Goal: Information Seeking & Learning: Compare options

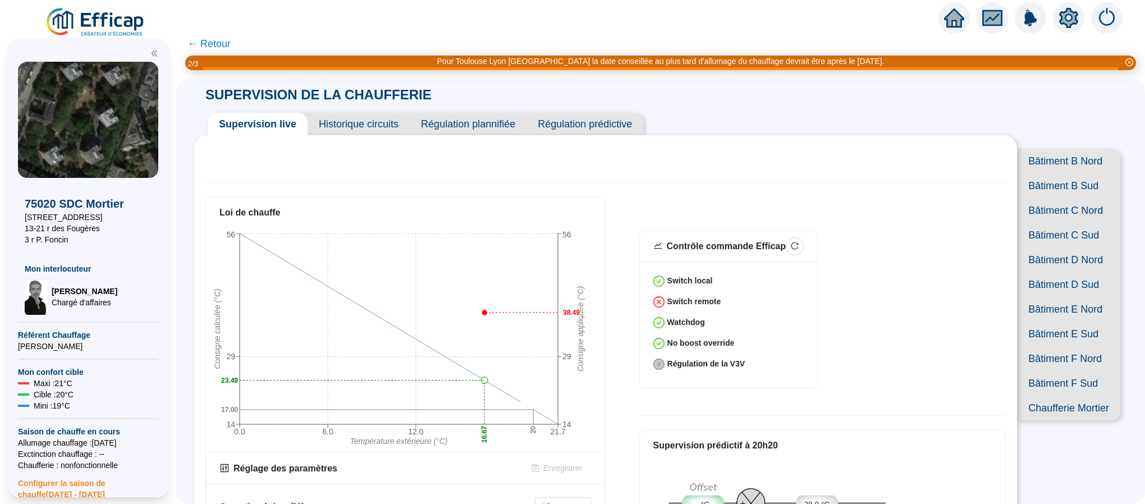
scroll to position [84, 0]
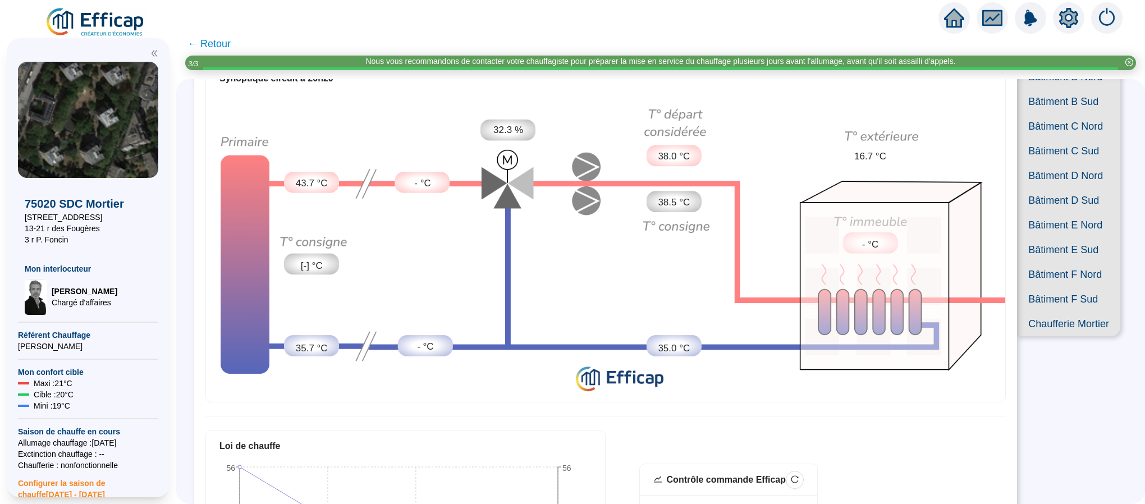
drag, startPoint x: 235, startPoint y: 1, endPoint x: 93, endPoint y: 24, distance: 143.3
click at [93, 24] on img at bounding box center [96, 22] width 102 height 31
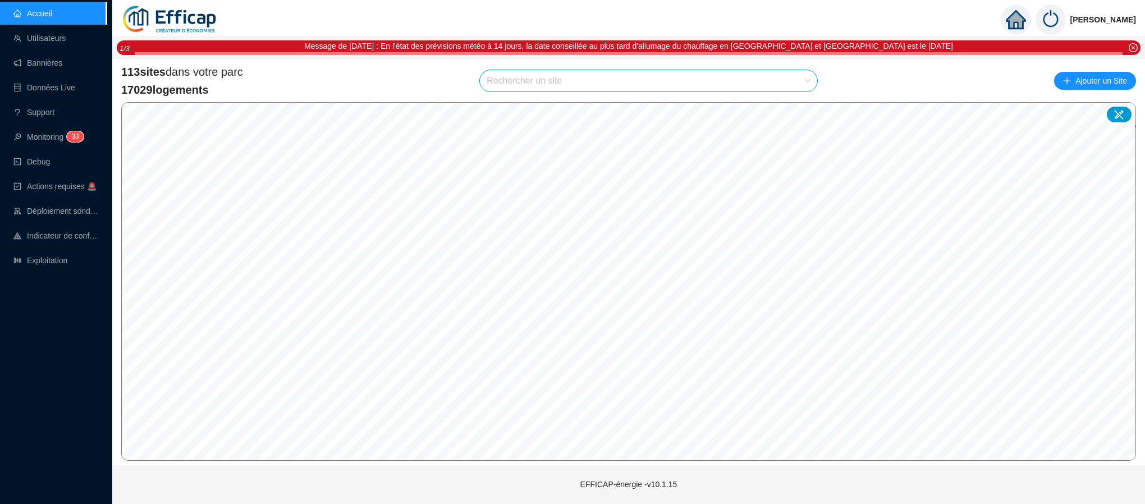
click at [604, 83] on input "search" at bounding box center [644, 80] width 314 height 21
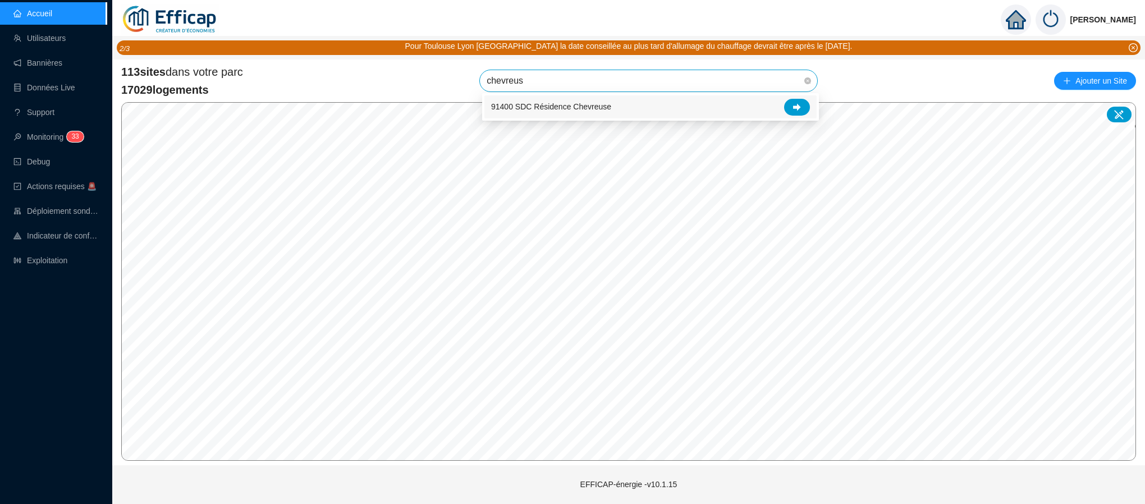
type input "chevreuse"
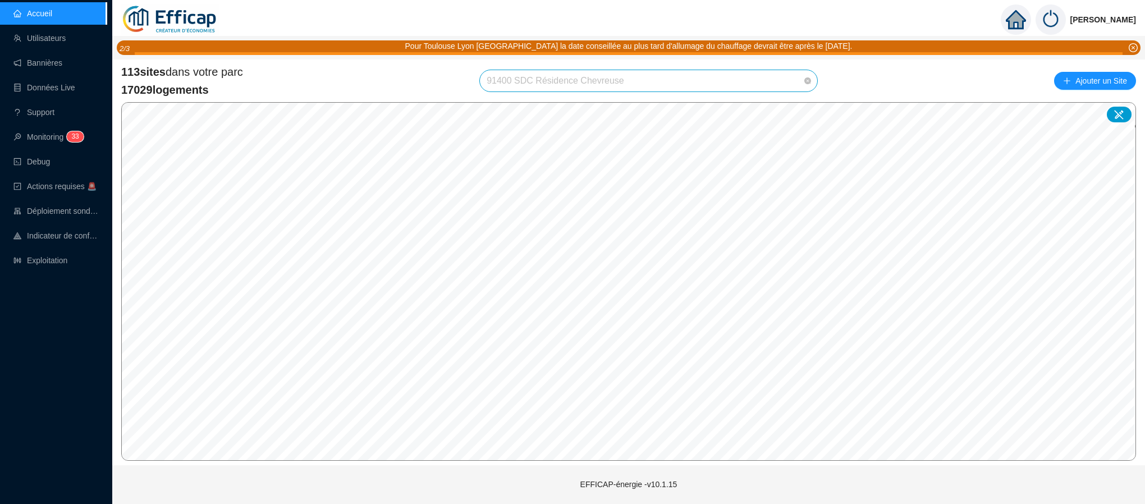
click at [732, 83] on span "91400 SDC Résidence Chevreuse" at bounding box center [649, 80] width 324 height 21
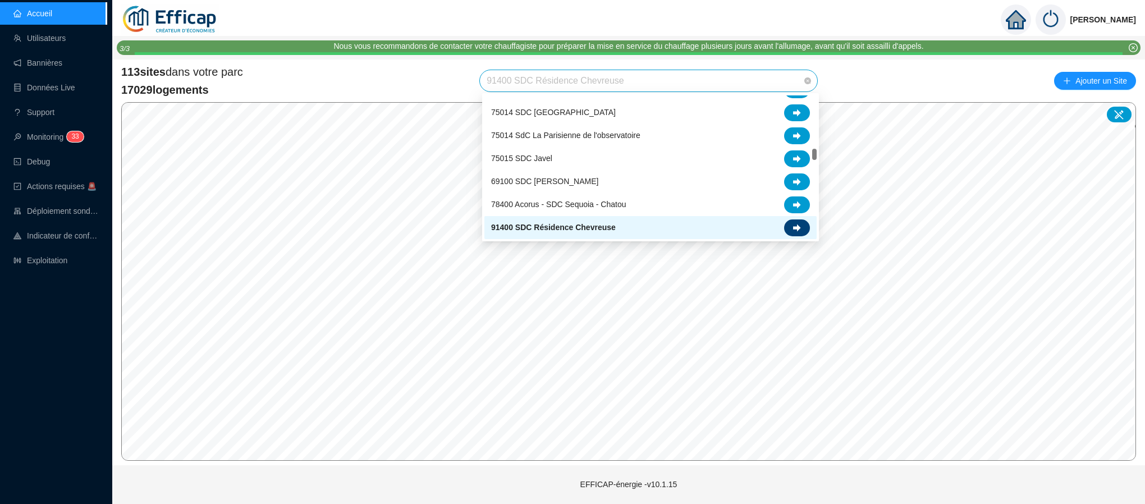
click at [792, 227] on div at bounding box center [797, 228] width 26 height 17
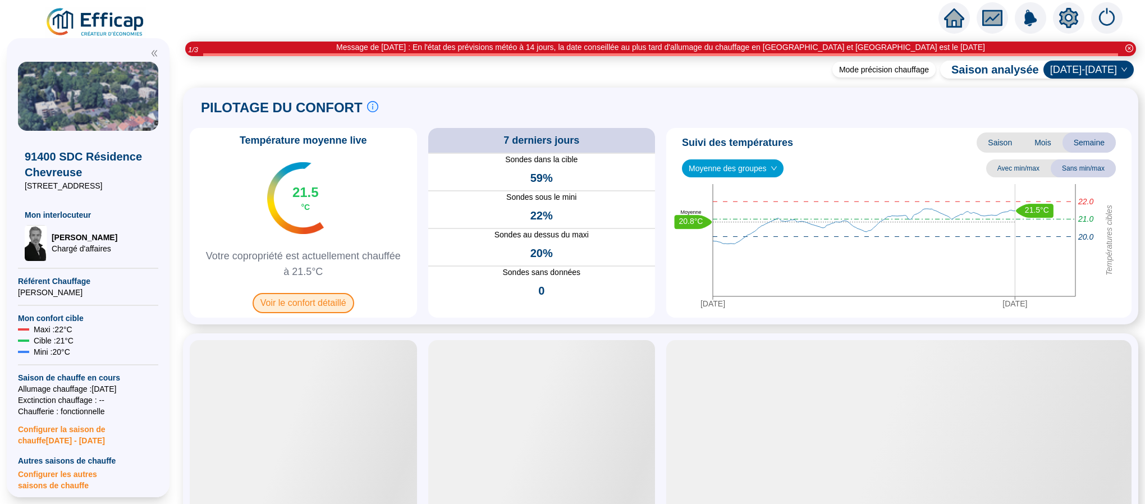
click at [304, 297] on span "Voir le confort détaillé" at bounding box center [304, 303] width 102 height 20
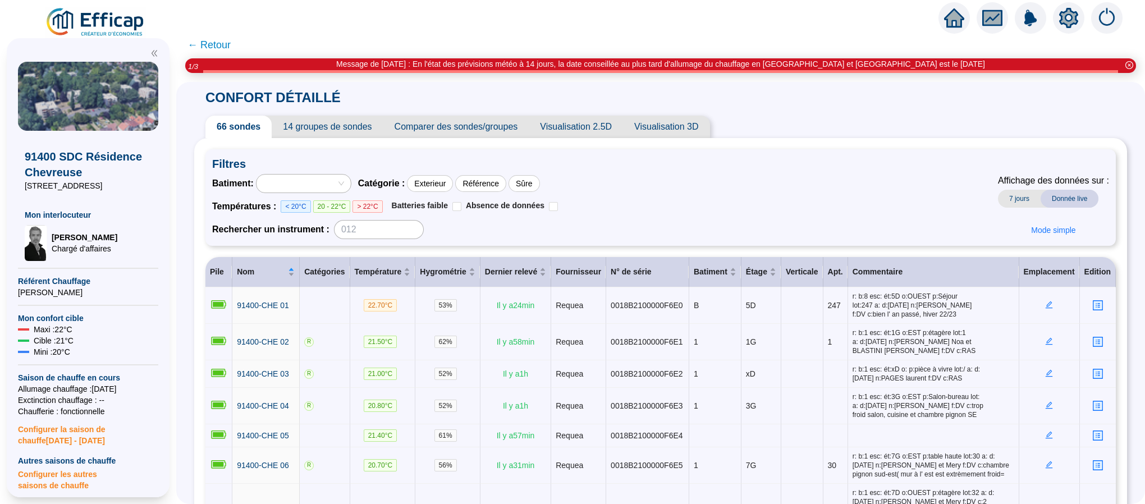
click at [470, 125] on span "Comparer des sondes/groupes" at bounding box center [456, 127] width 146 height 22
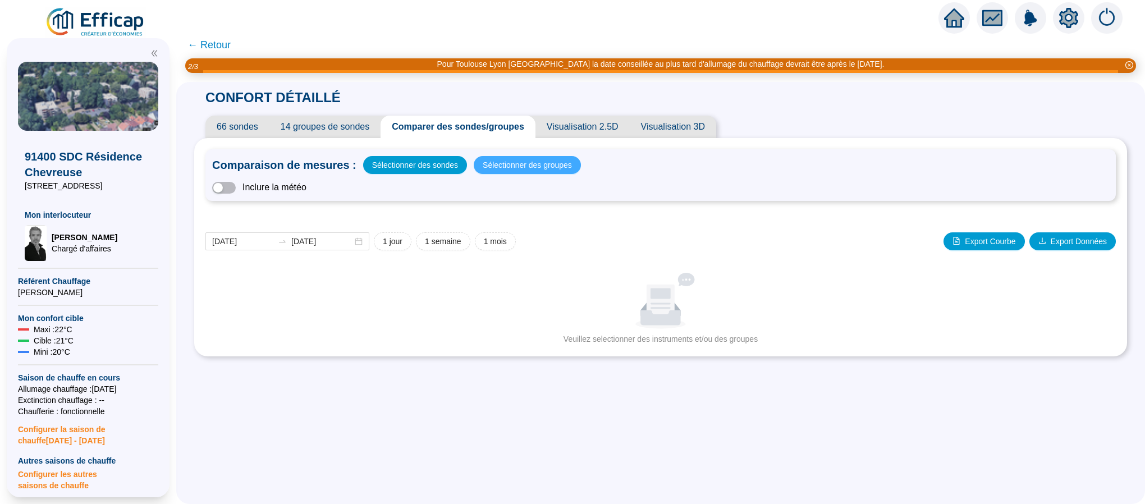
click at [511, 162] on span "Sélectionner des groupes" at bounding box center [527, 165] width 89 height 16
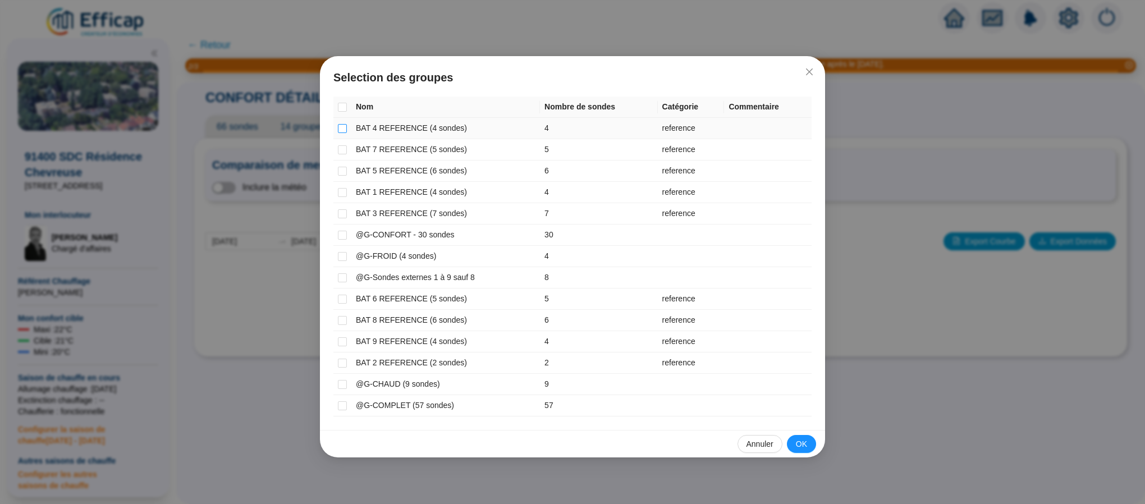
click at [340, 130] on input "checkbox" at bounding box center [342, 128] width 9 height 9
checkbox input "true"
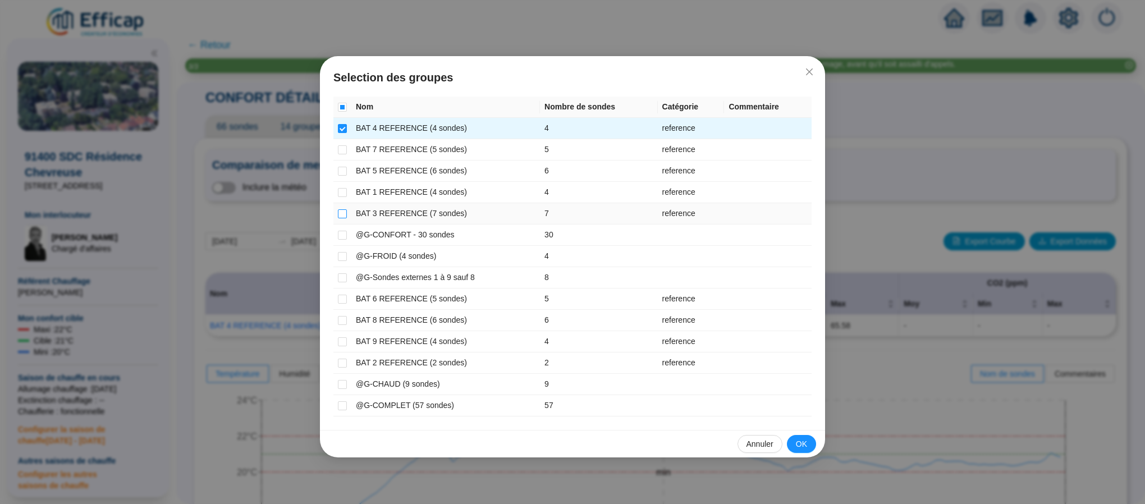
click at [342, 213] on input "checkbox" at bounding box center [342, 213] width 9 height 9
checkbox input "true"
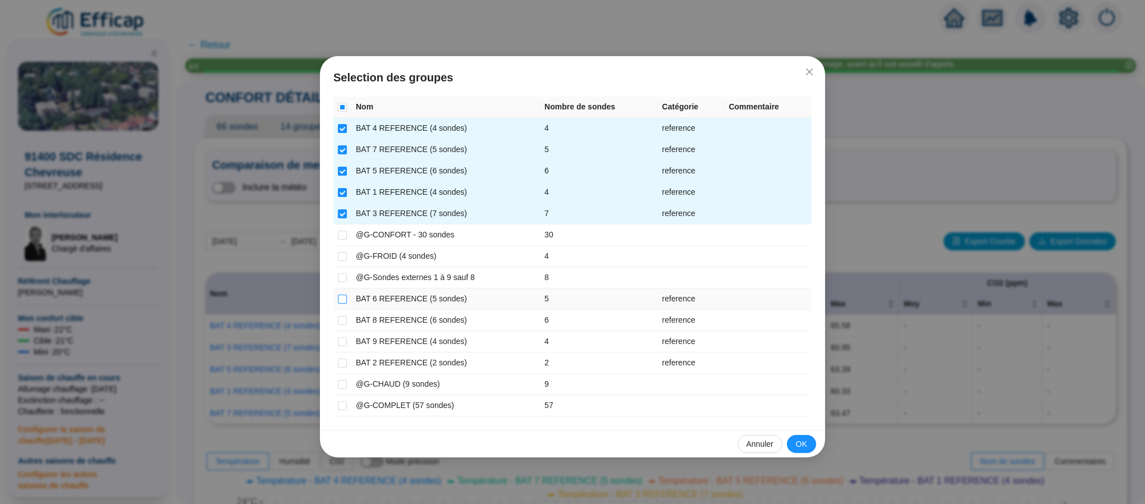
click at [342, 300] on input "checkbox" at bounding box center [342, 299] width 9 height 9
checkbox input "true"
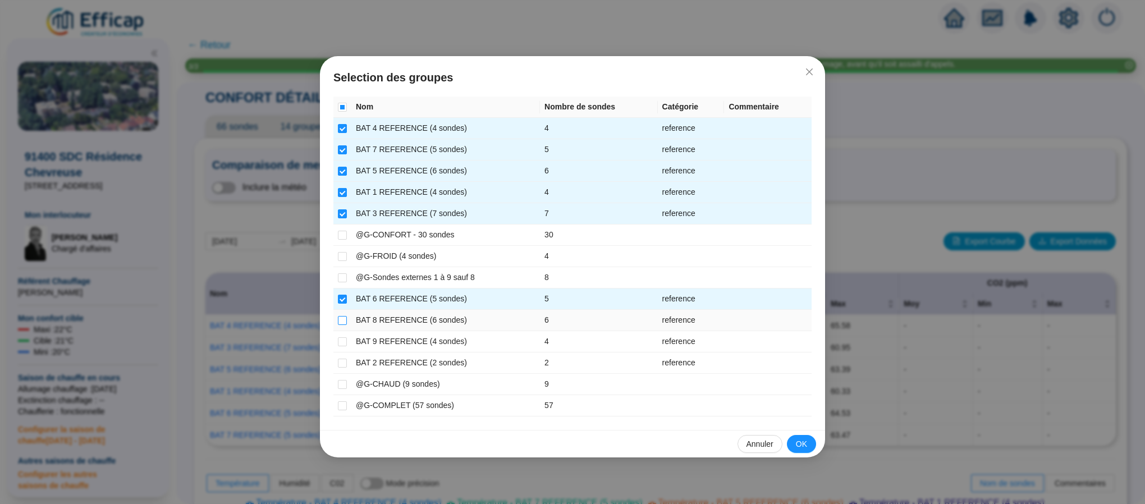
click at [342, 323] on input "checkbox" at bounding box center [342, 320] width 9 height 9
checkbox input "true"
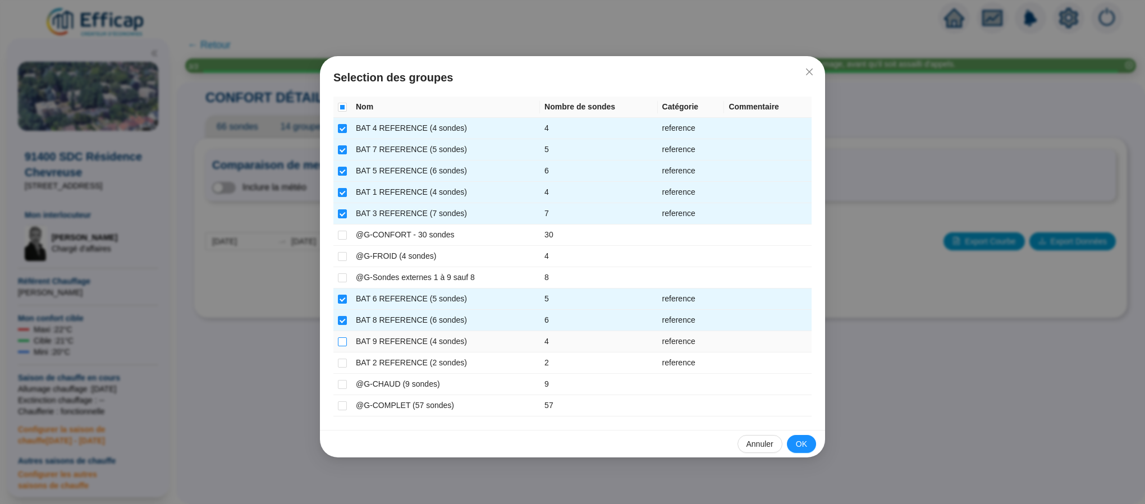
click at [339, 342] on input "checkbox" at bounding box center [342, 341] width 9 height 9
checkbox input "true"
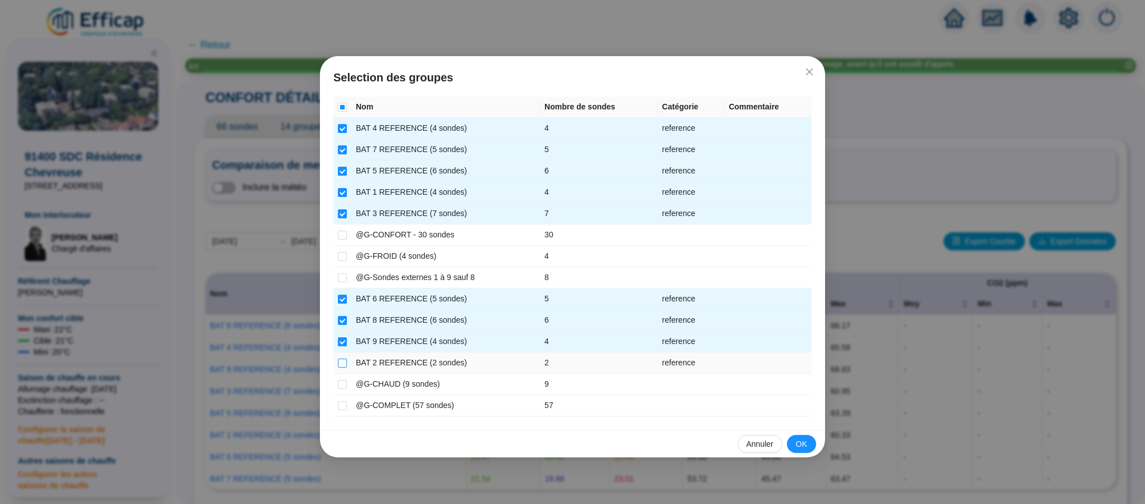
click at [341, 365] on input "checkbox" at bounding box center [342, 363] width 9 height 9
checkbox input "true"
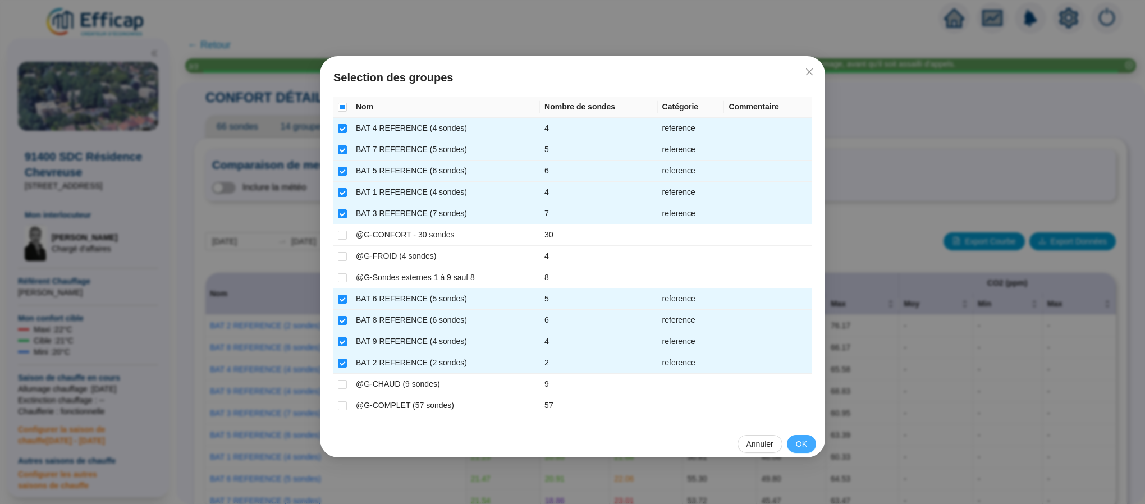
click at [790, 451] on button "OK" at bounding box center [801, 444] width 29 height 18
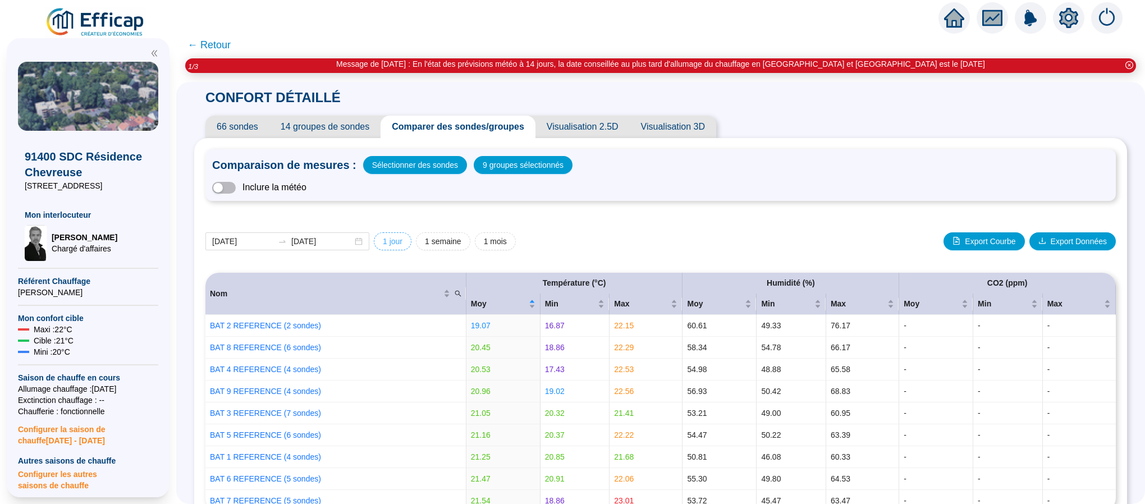
click at [403, 244] on span "1 jour" at bounding box center [393, 242] width 20 height 12
type input "[DATE]"
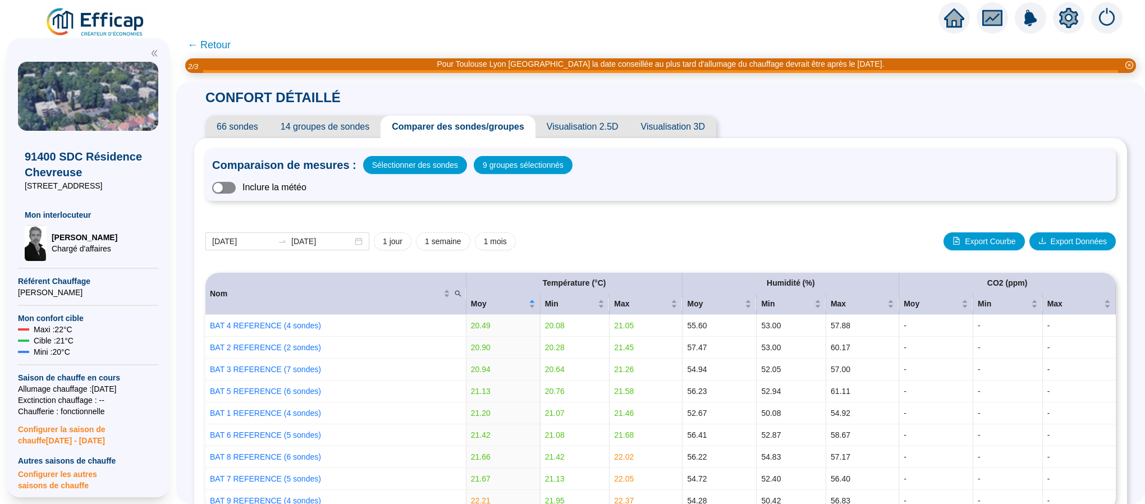
click at [236, 190] on span "button" at bounding box center [224, 188] width 24 height 12
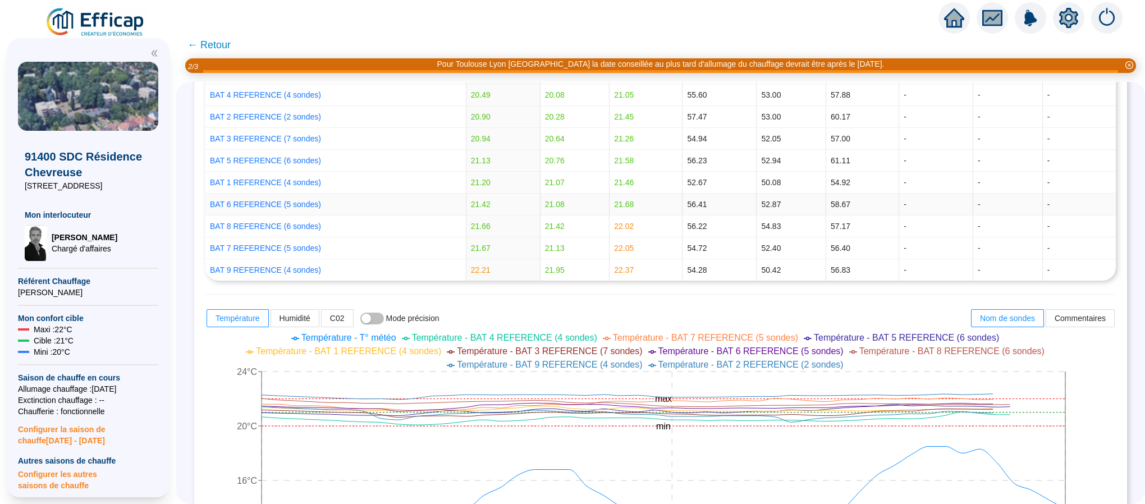
scroll to position [337, 0]
